Goal: Find specific page/section: Find specific page/section

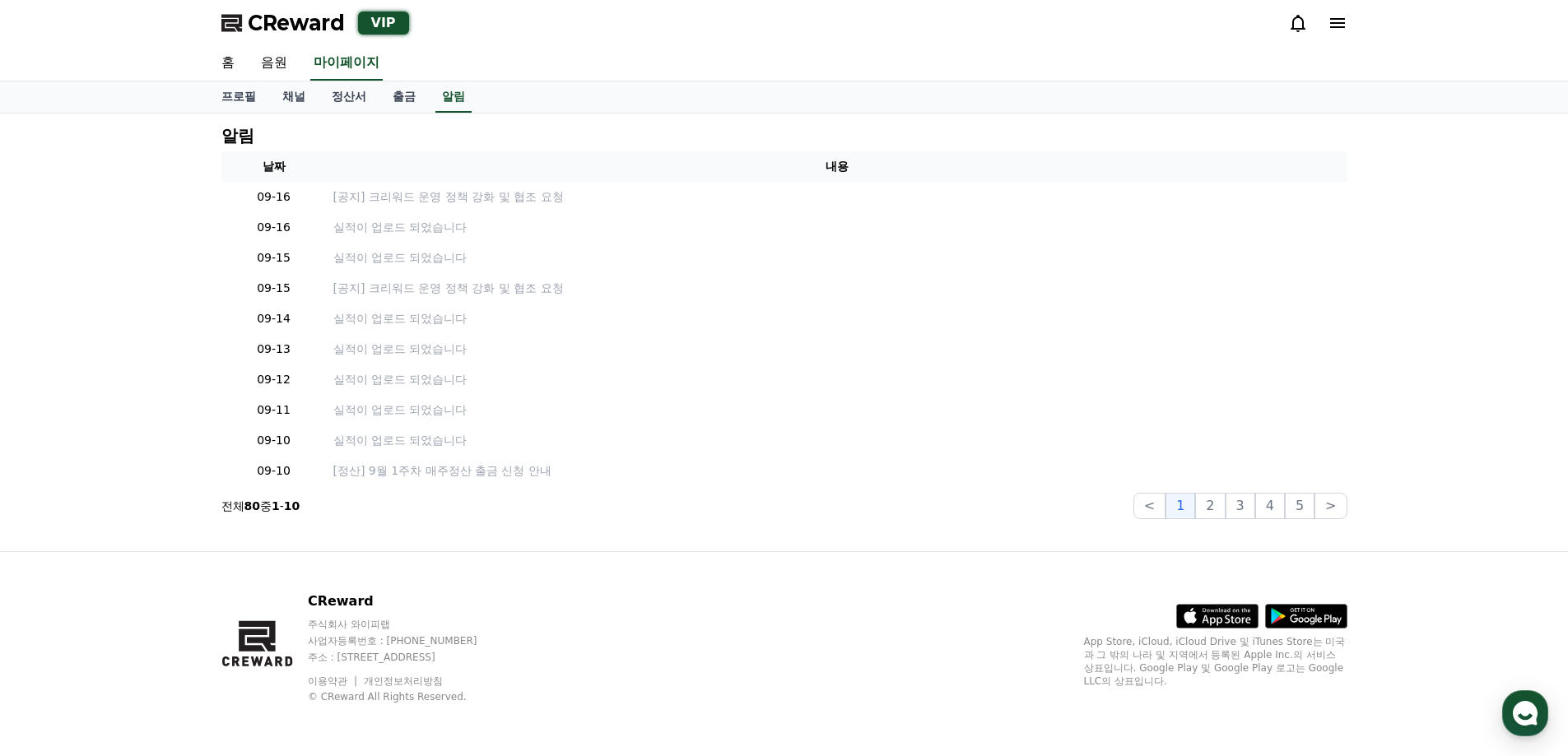
click at [341, 85] on link "정산서" at bounding box center [349, 97] width 61 height 31
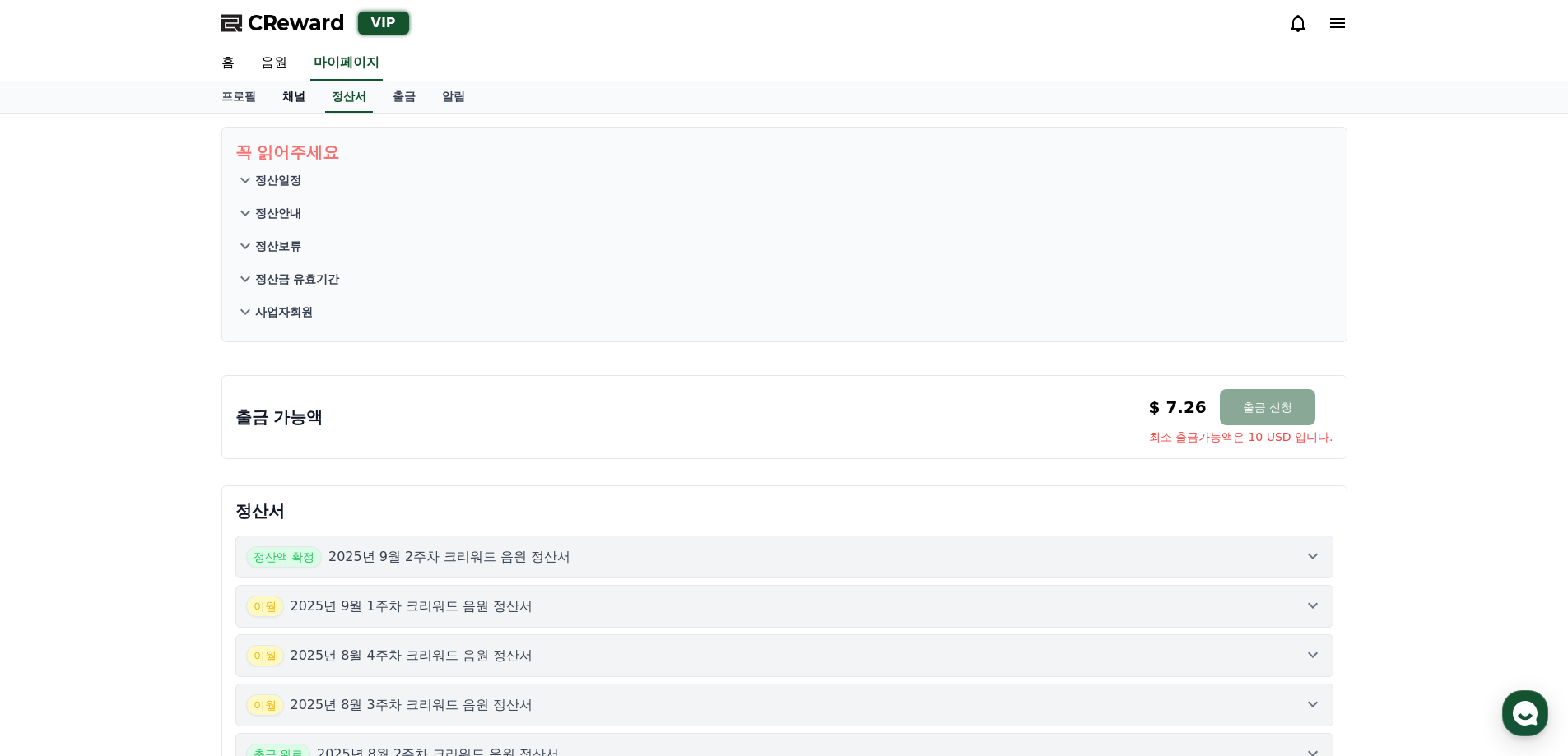
click at [303, 93] on link "채널" at bounding box center [293, 97] width 50 height 31
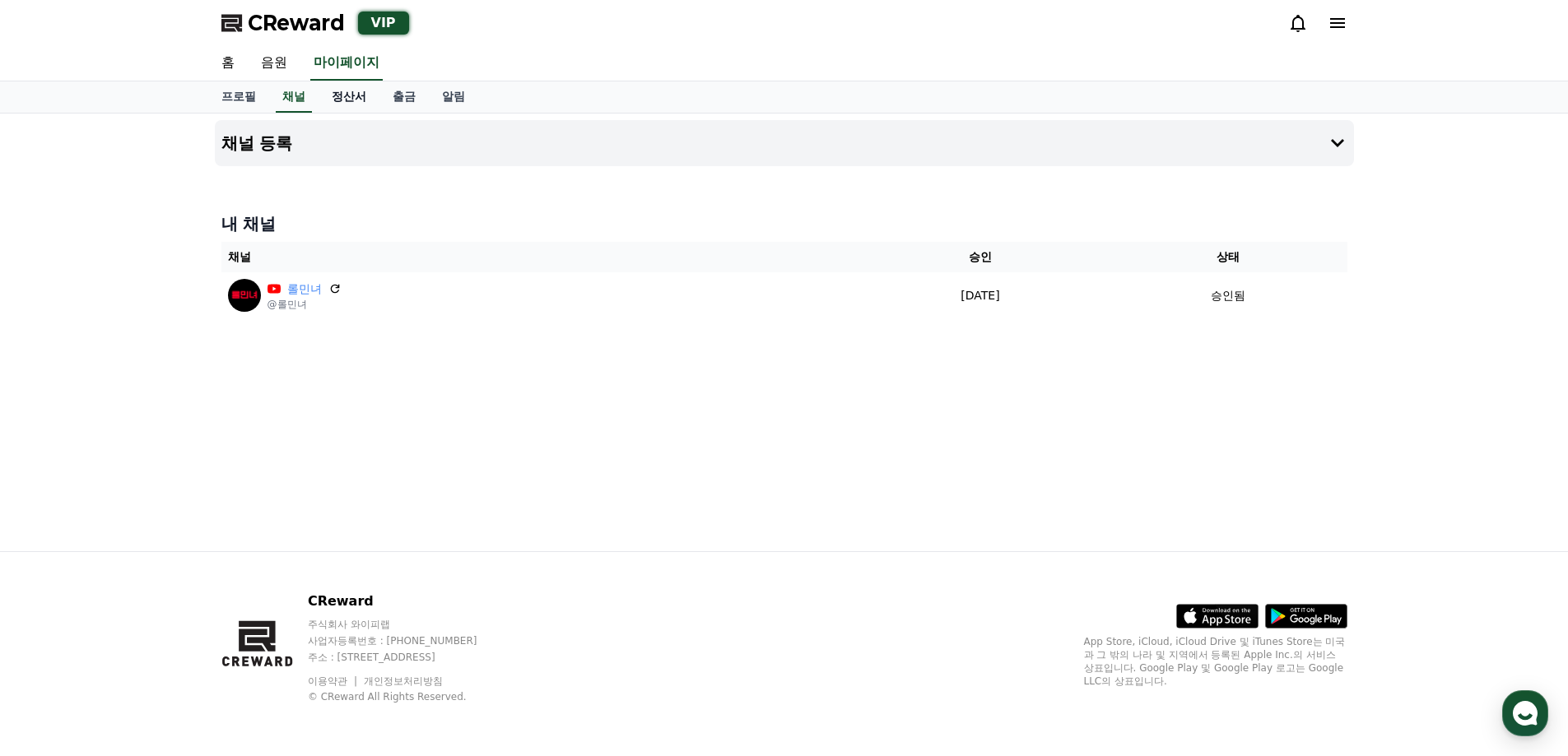
click at [345, 92] on link "정산서" at bounding box center [349, 97] width 61 height 31
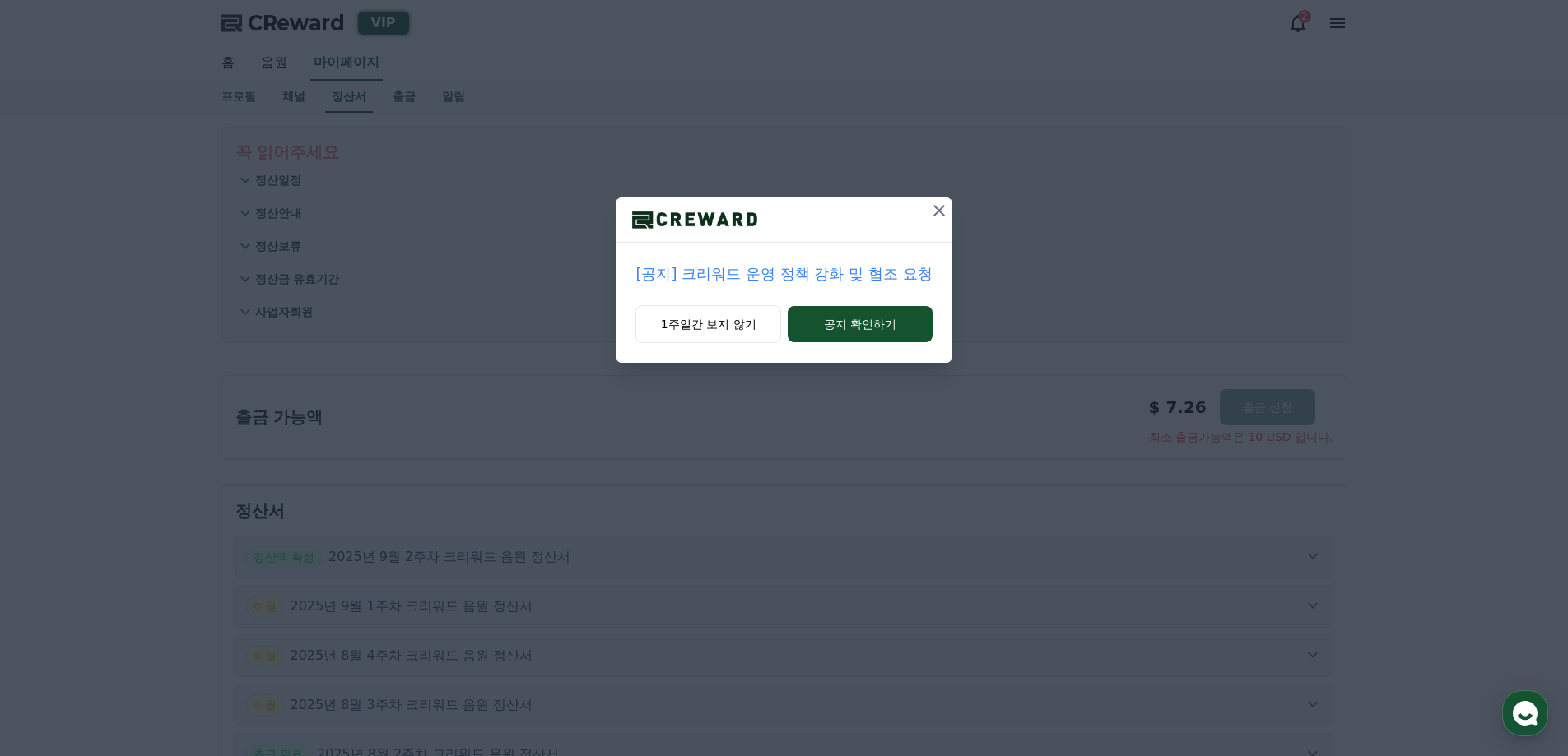
click at [937, 211] on icon at bounding box center [939, 211] width 19 height 19
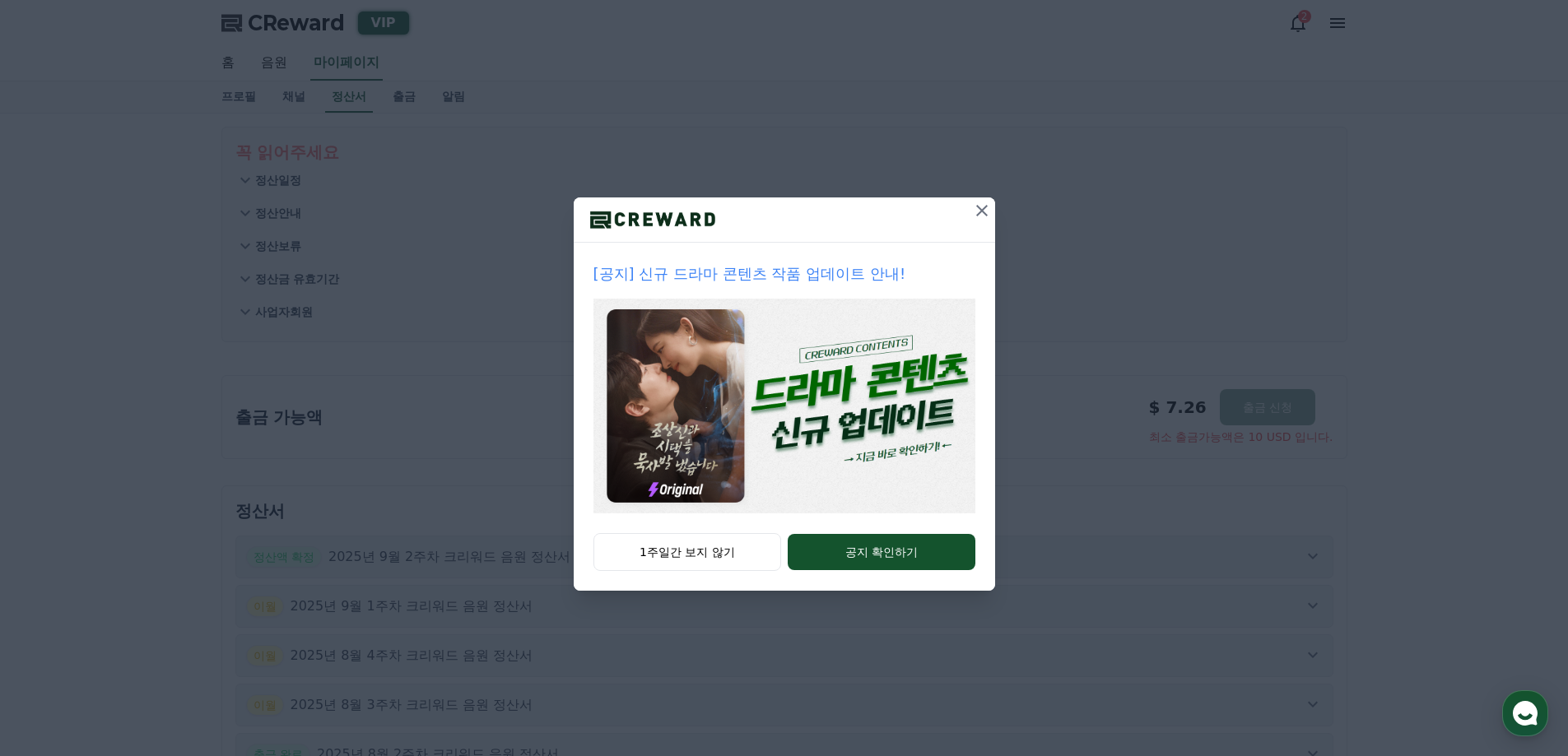
click at [976, 210] on icon at bounding box center [982, 211] width 19 height 19
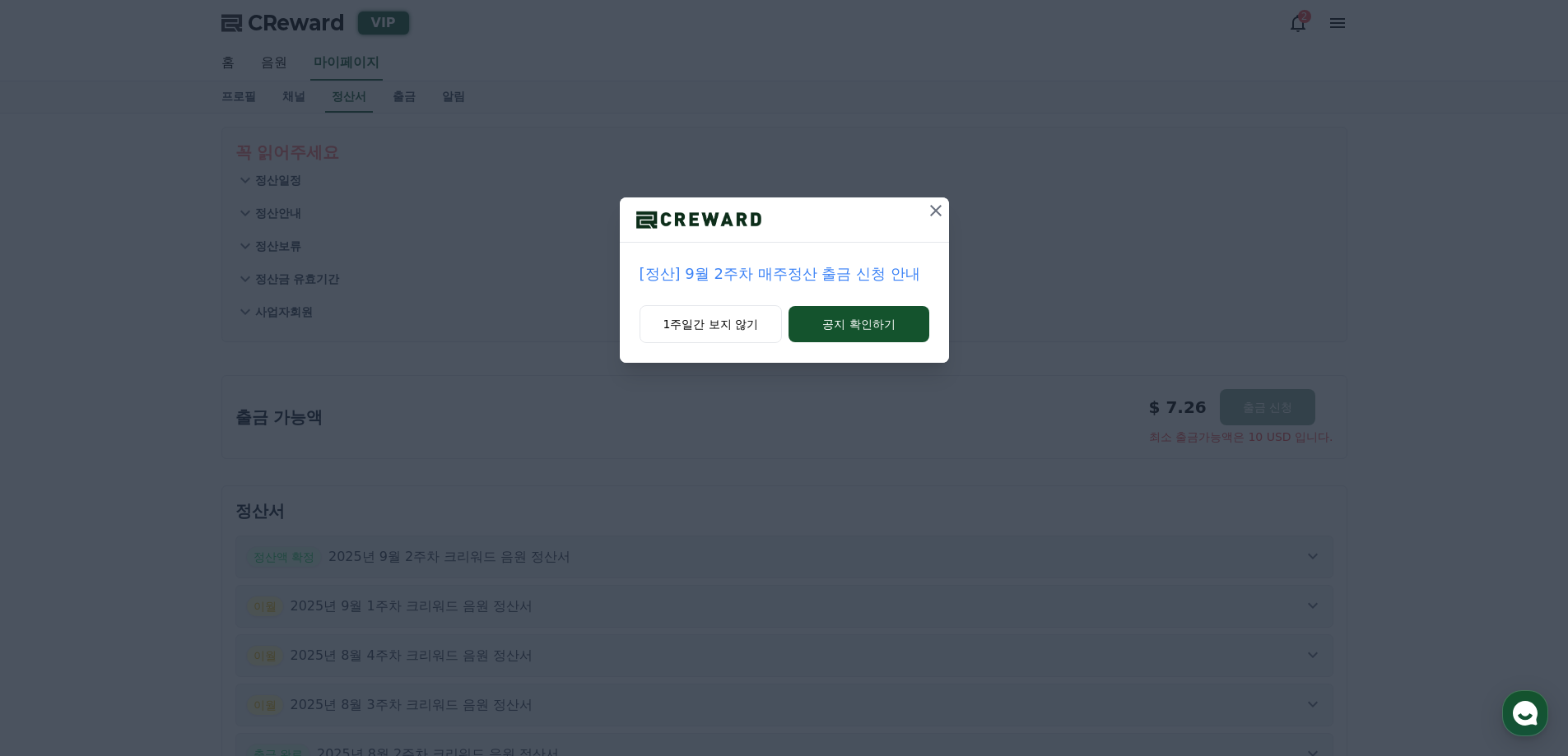
click at [941, 218] on icon at bounding box center [936, 211] width 19 height 19
